Goal: Register for event/course

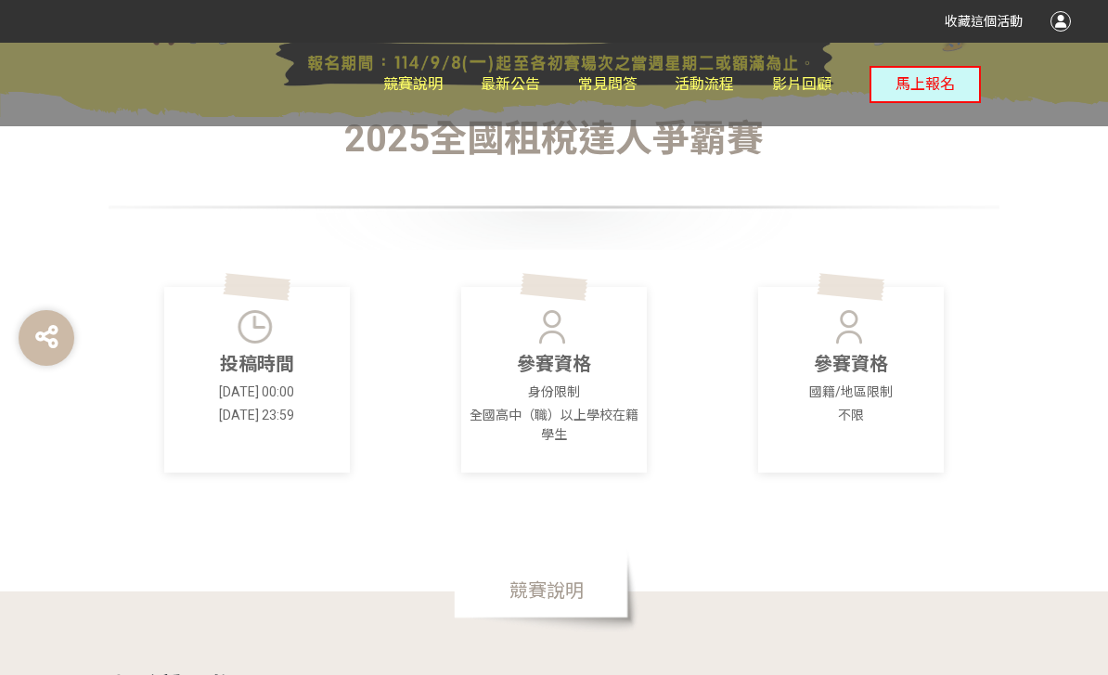
scroll to position [357, 0]
click at [537, 438] on p "全國高中（職）以上學校在籍學生" at bounding box center [554, 426] width 175 height 39
click at [570, 374] on p "參賽資格" at bounding box center [554, 365] width 175 height 28
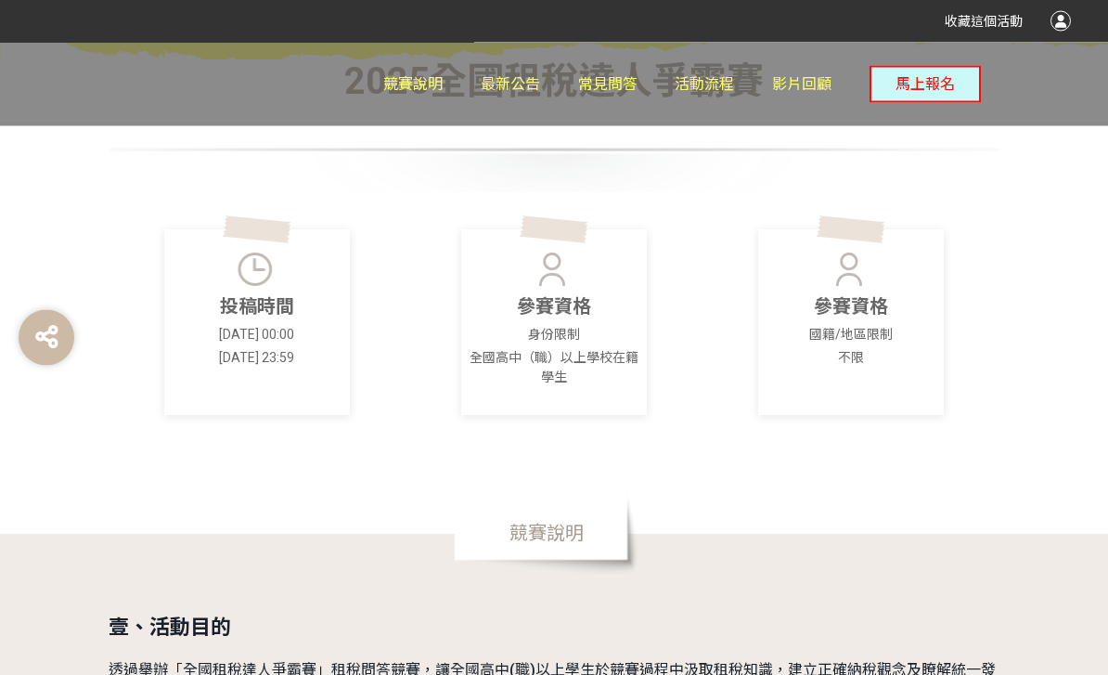
scroll to position [416, 0]
click at [586, 369] on p "全國高中（職）以上學校在籍學生" at bounding box center [554, 367] width 175 height 39
click at [594, 303] on p "參賽資格" at bounding box center [554, 306] width 175 height 28
click at [591, 285] on div "參賽資格 身份限制 全國高中（職）以上學校在籍學生" at bounding box center [554, 322] width 186 height 186
click at [874, 303] on p "參賽資格" at bounding box center [851, 306] width 175 height 28
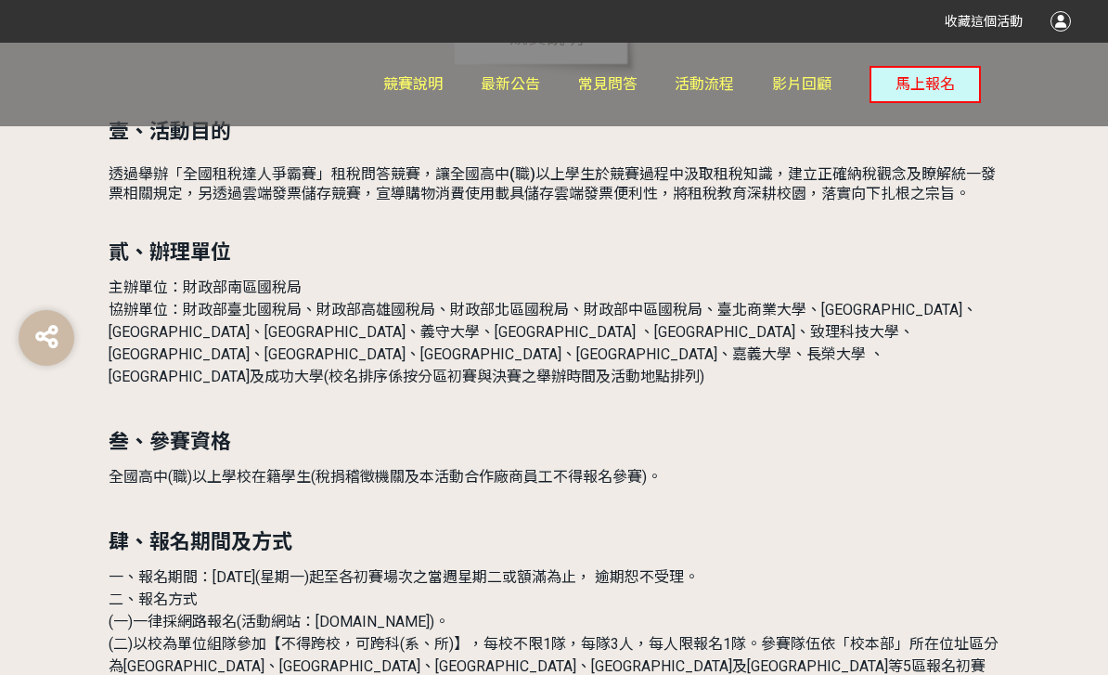
scroll to position [957, 0]
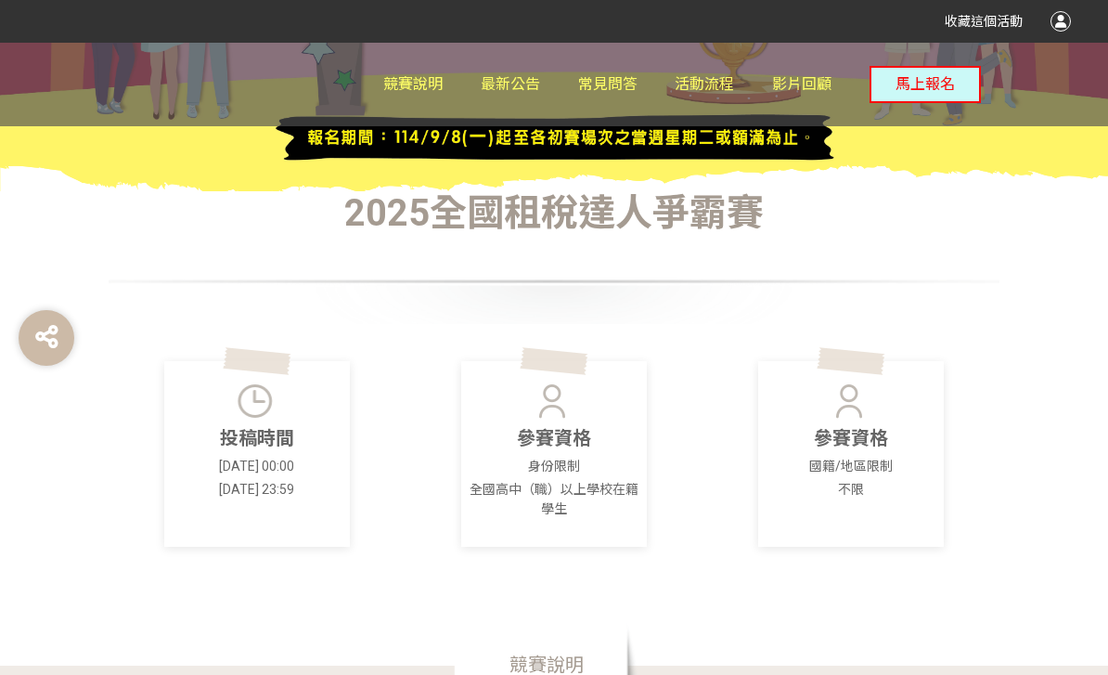
click at [856, 449] on p "參賽資格" at bounding box center [851, 438] width 175 height 28
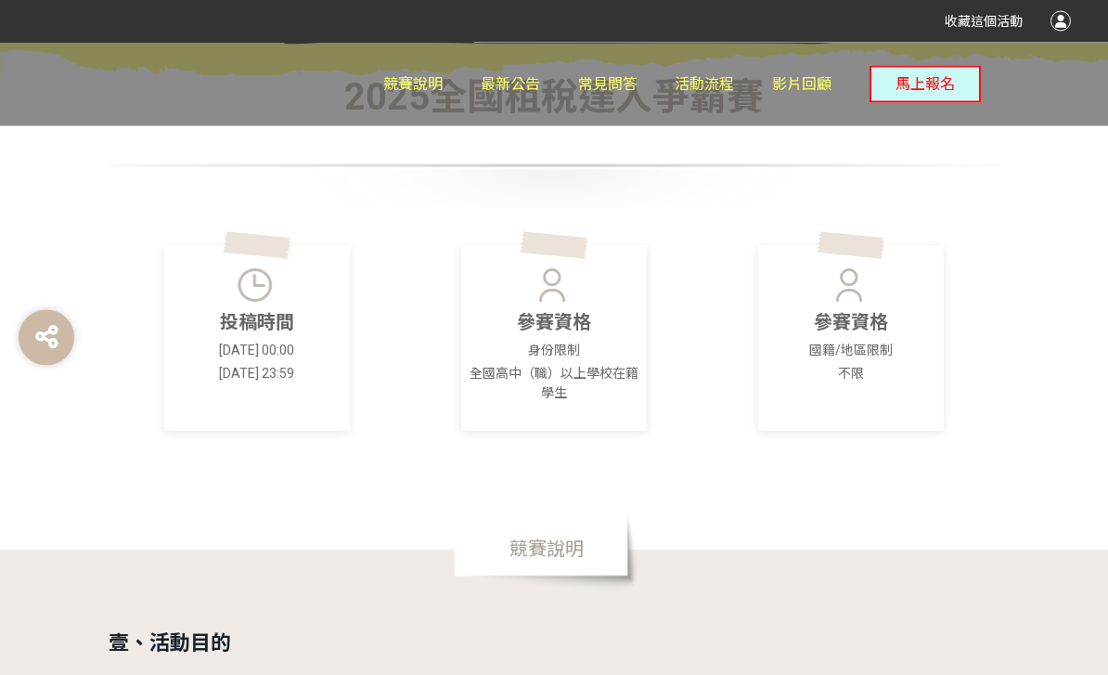
click at [556, 545] on span "競賽說明" at bounding box center [547, 550] width 186 height 84
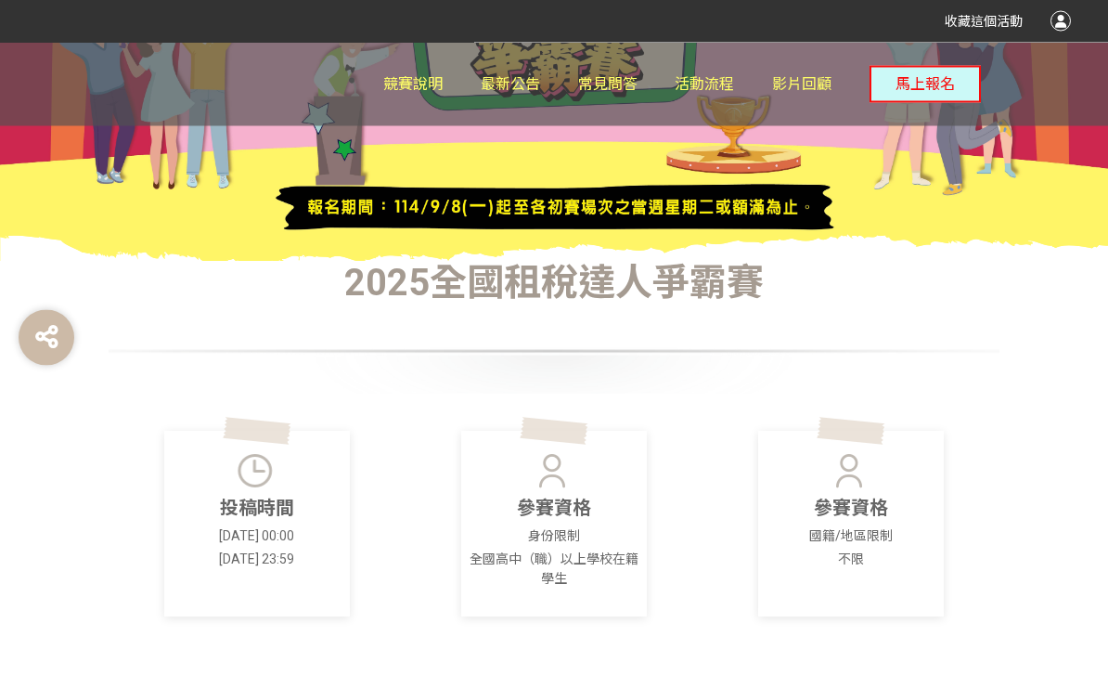
scroll to position [211, 0]
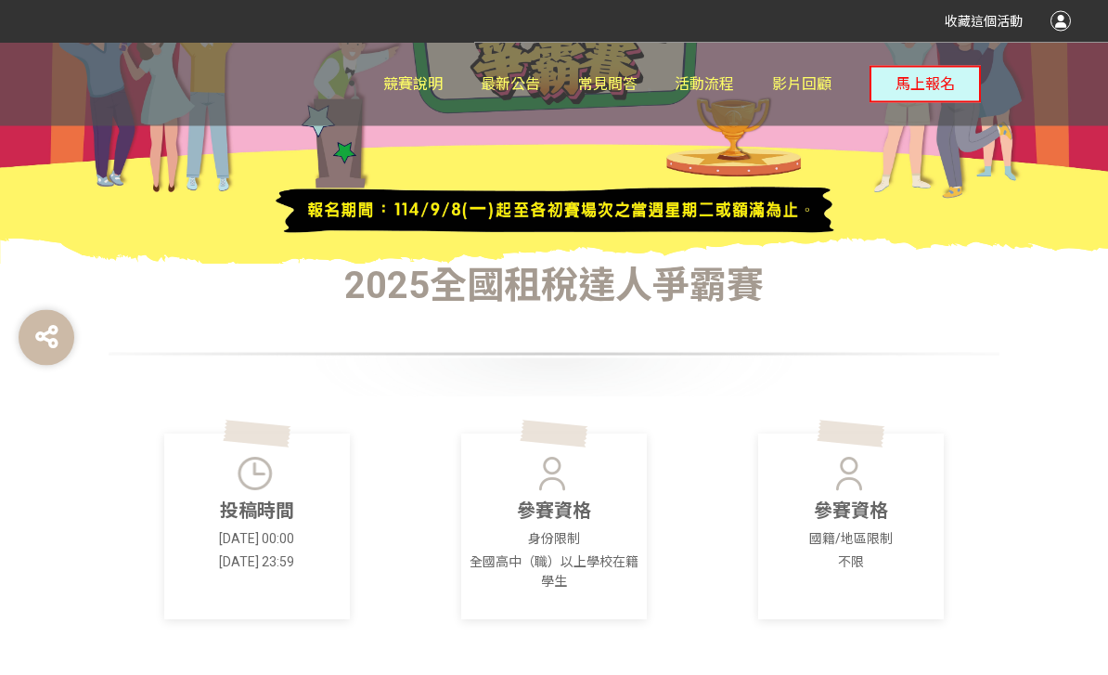
click at [935, 99] on button "馬上報名" at bounding box center [925, 84] width 111 height 37
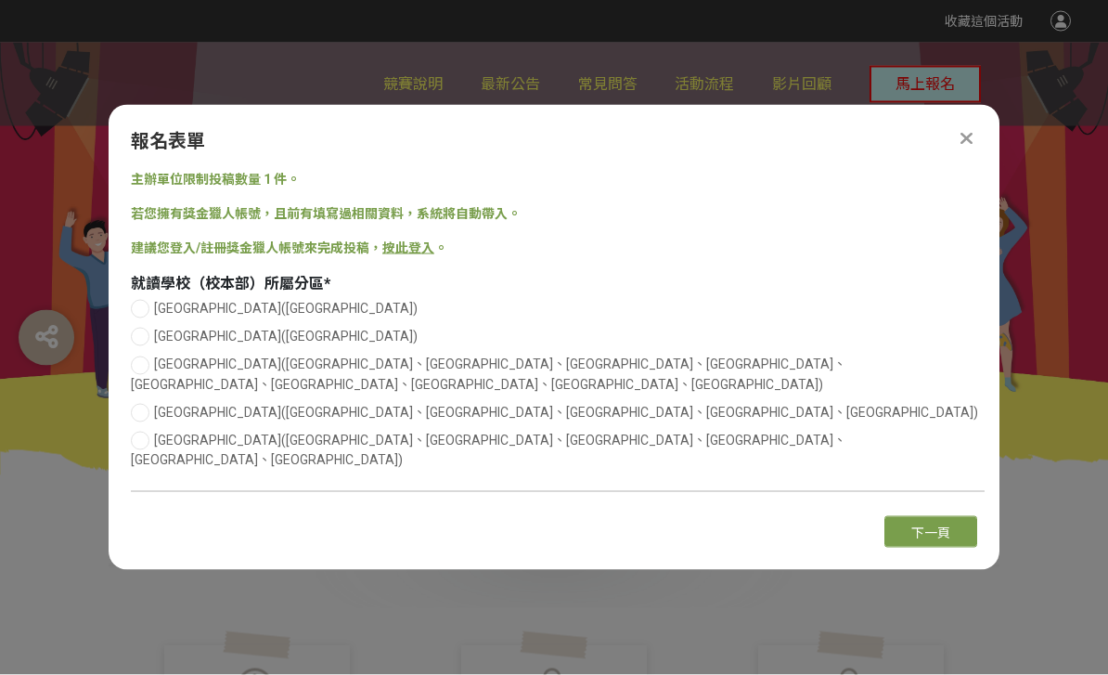
scroll to position [0, 0]
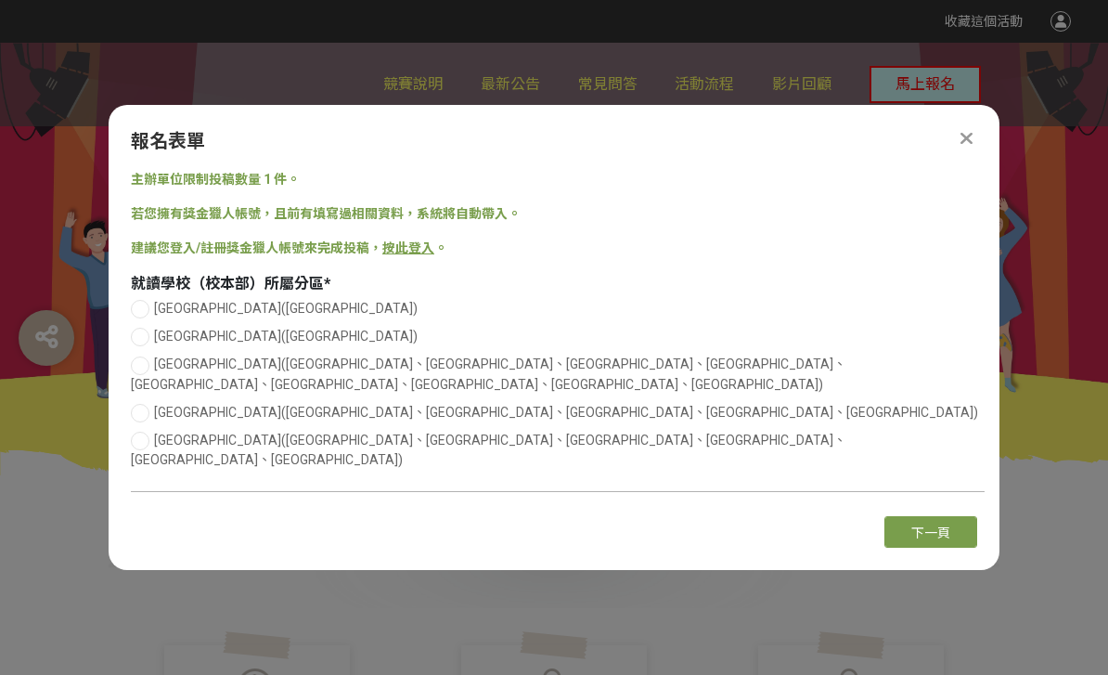
click at [232, 316] on span "[GEOGRAPHIC_DATA]([GEOGRAPHIC_DATA])" at bounding box center [286, 308] width 264 height 15
click at [144, 315] on input "[GEOGRAPHIC_DATA]([GEOGRAPHIC_DATA])" at bounding box center [138, 309] width 12 height 12
radio input "false"
